Goal: Task Accomplishment & Management: Manage account settings

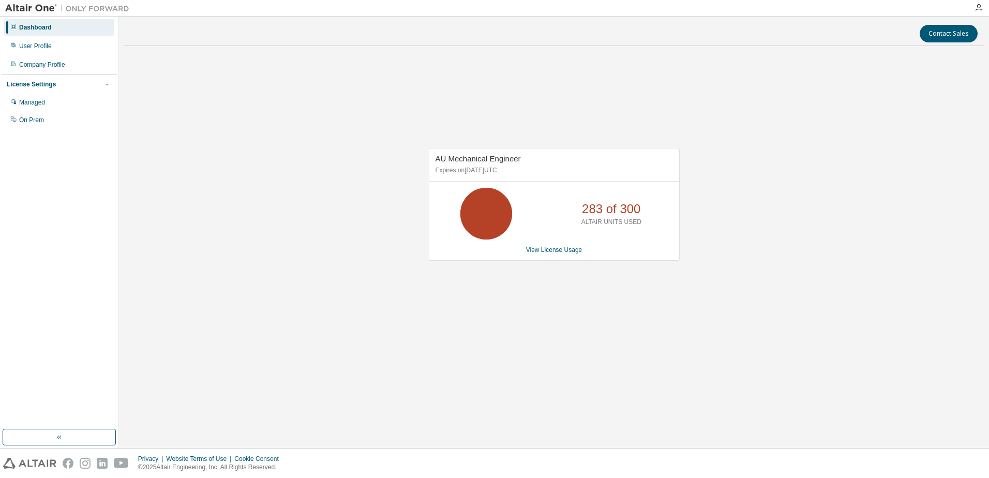
click at [339, 117] on div "AU Mechanical Engineer Expires on [DATE] UTC 283 of 300 ALTAIR UNITS USED View …" at bounding box center [554, 209] width 860 height 311
click at [40, 104] on div "Managed" at bounding box center [32, 102] width 26 height 8
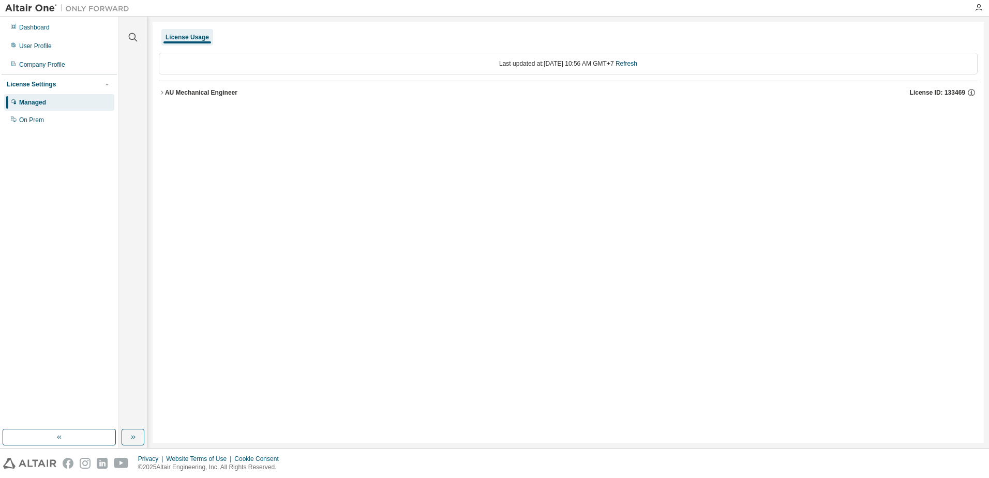
click at [167, 92] on div "AU Mechanical Engineer" at bounding box center [201, 92] width 72 height 8
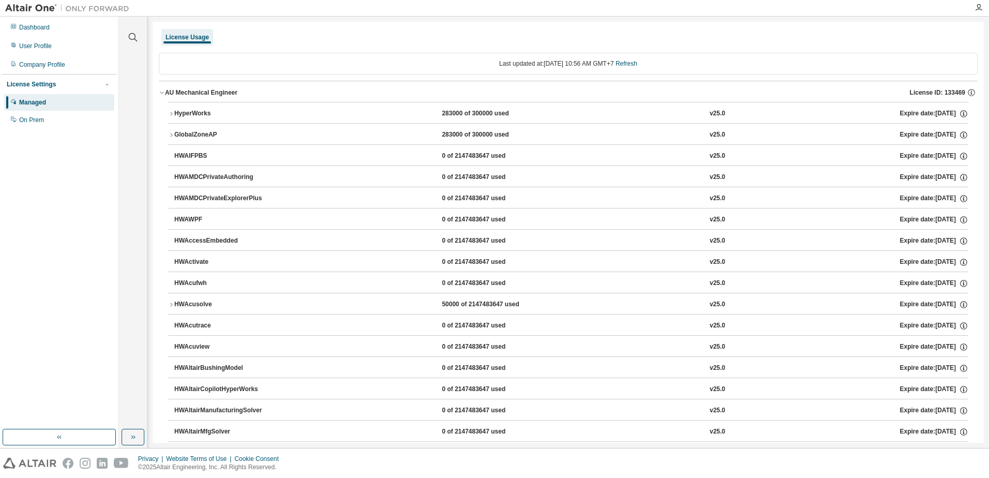
click at [162, 92] on icon "button" at bounding box center [162, 93] width 6 height 6
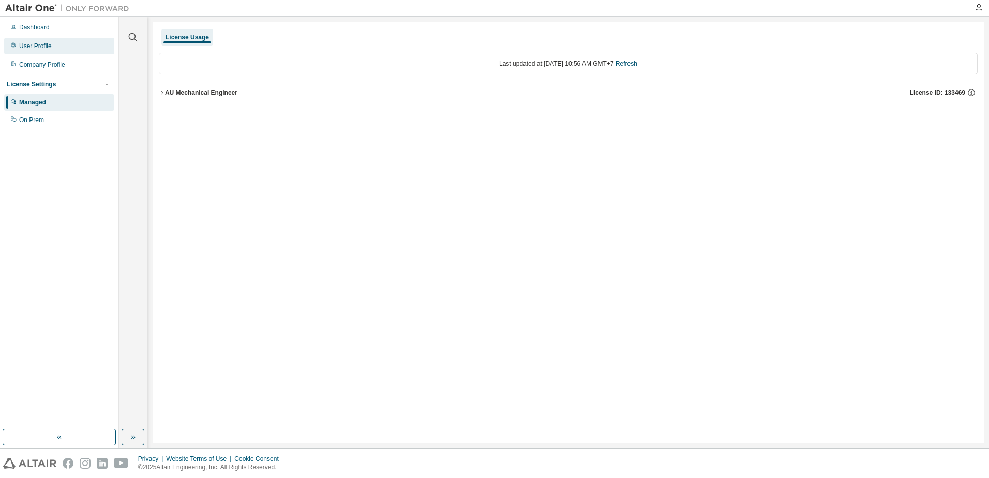
click at [51, 48] on div "User Profile" at bounding box center [59, 46] width 110 height 17
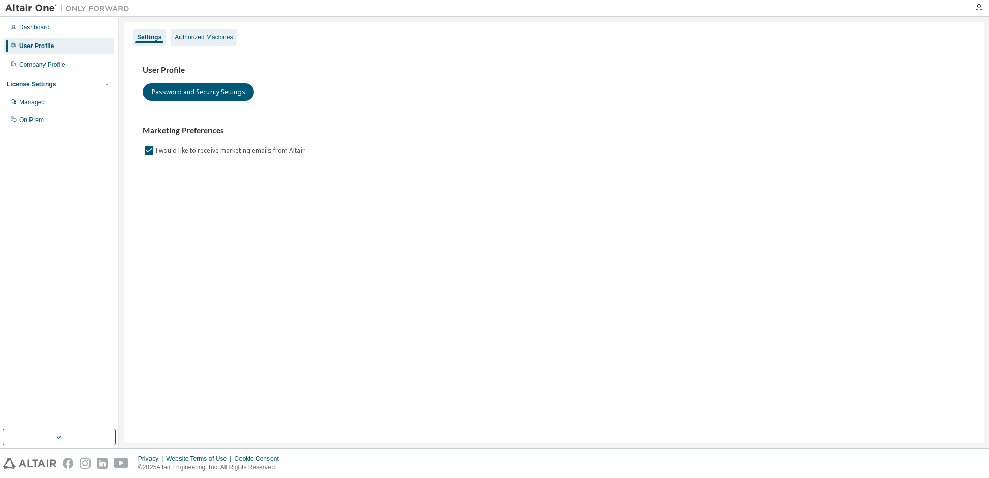
click at [200, 36] on div "Authorized Machines" at bounding box center [204, 37] width 58 height 8
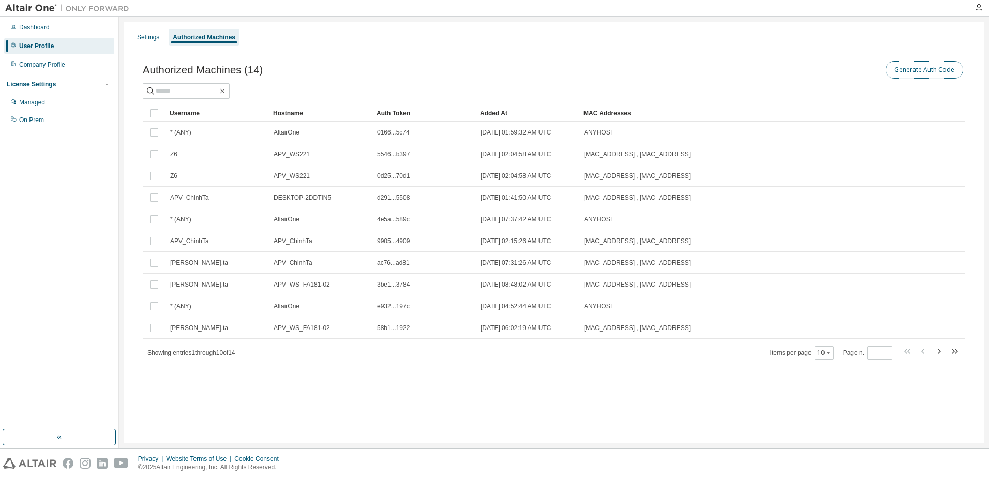
click at [933, 76] on button "Generate Auth Code" at bounding box center [925, 70] width 78 height 18
